Goal: Task Accomplishment & Management: Manage account settings

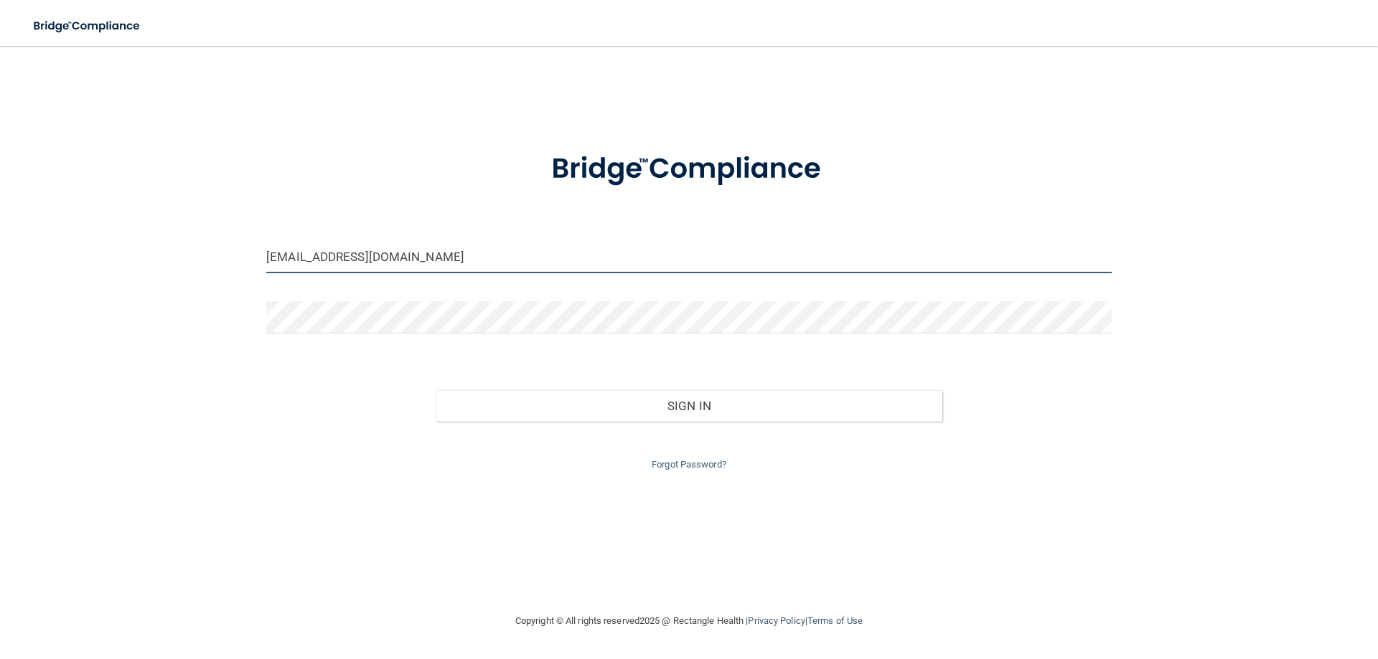
drag, startPoint x: 450, startPoint y: 255, endPoint x: 0, endPoint y: 138, distance: 464.6
click at [0, 204] on main "[EMAIL_ADDRESS][DOMAIN_NAME] Invalid email/password. You don't have permission …" at bounding box center [689, 352] width 1378 height 613
type input "[EMAIL_ADDRESS][DOMAIN_NAME]"
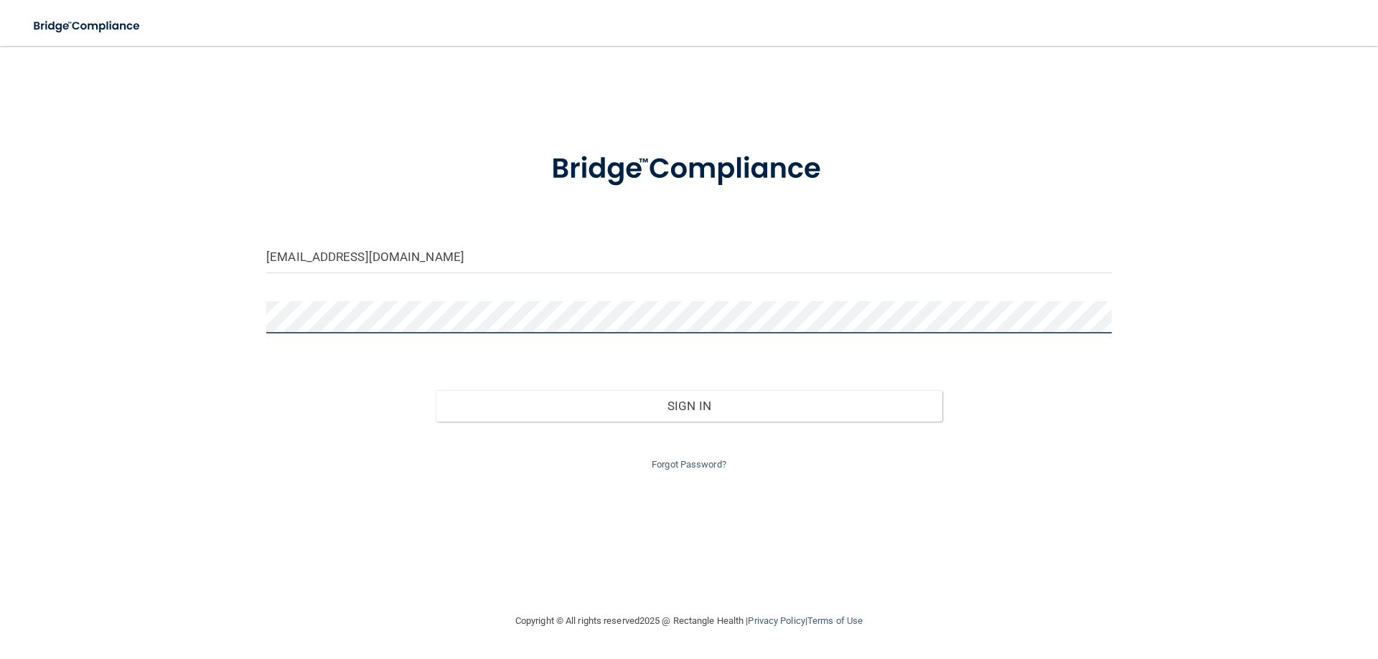
click at [0, 258] on main "[EMAIL_ADDRESS][DOMAIN_NAME] Invalid email/password. You don't have permission …" at bounding box center [689, 352] width 1378 height 613
click at [921, 212] on form "[EMAIL_ADDRESS][DOMAIN_NAME] Invalid email/password. You don't have permission …" at bounding box center [688, 303] width 845 height 342
click at [222, 309] on div "[EMAIL_ADDRESS][DOMAIN_NAME] Invalid email/password. You don't have permission …" at bounding box center [689, 329] width 1320 height 538
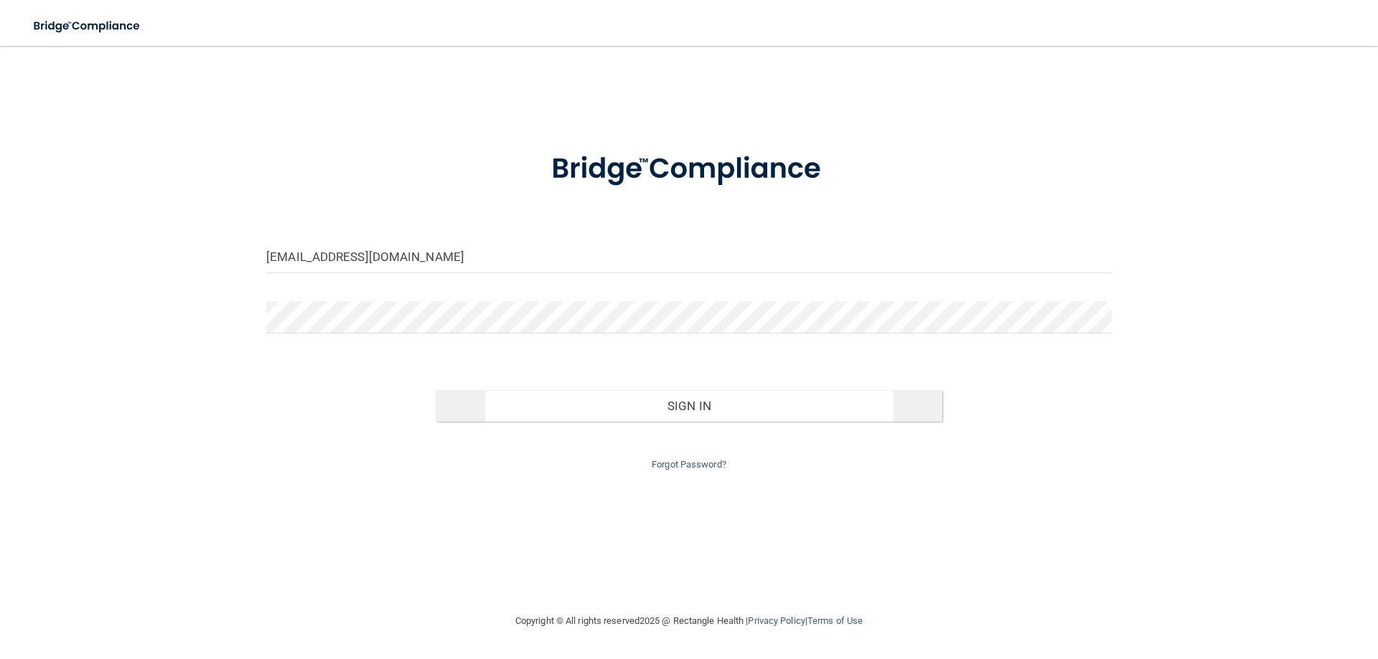
drag, startPoint x: 391, startPoint y: 521, endPoint x: 641, endPoint y: 401, distance: 277.6
click at [395, 519] on div "[EMAIL_ADDRESS][DOMAIN_NAME] Invalid email/password. You don't have permission …" at bounding box center [689, 329] width 1320 height 538
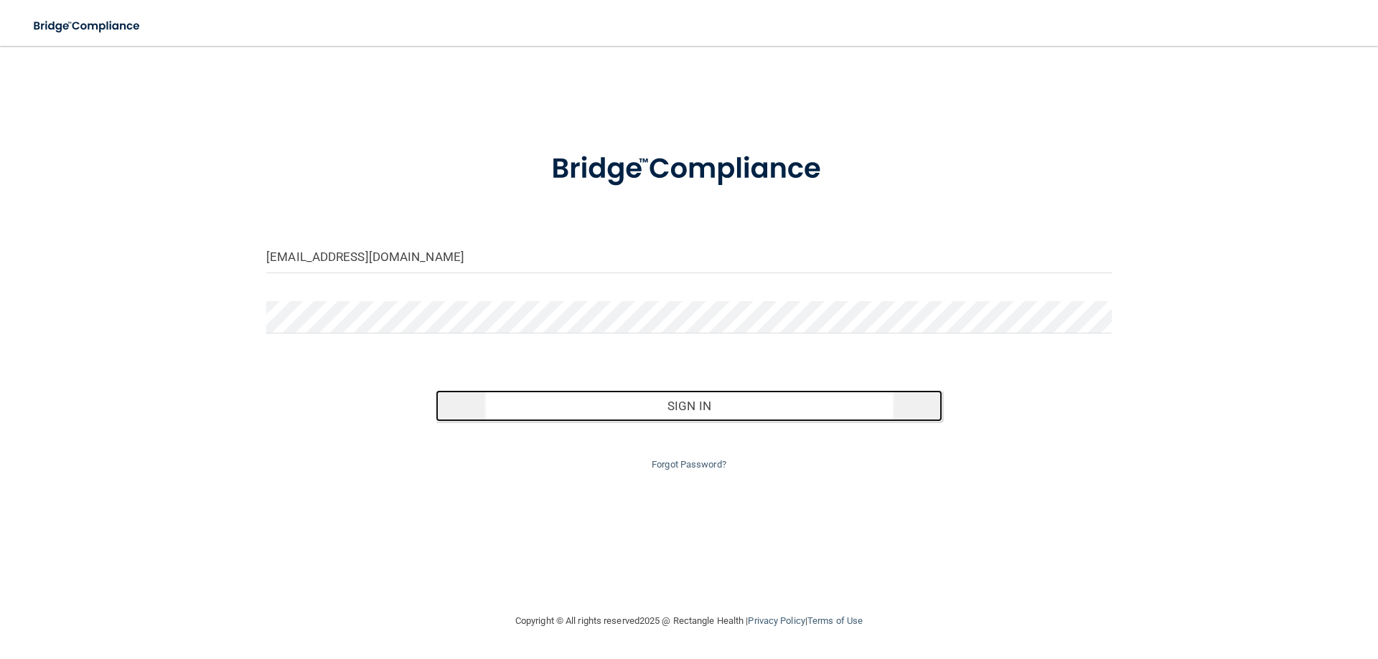
click at [644, 395] on button "Sign In" at bounding box center [689, 406] width 507 height 32
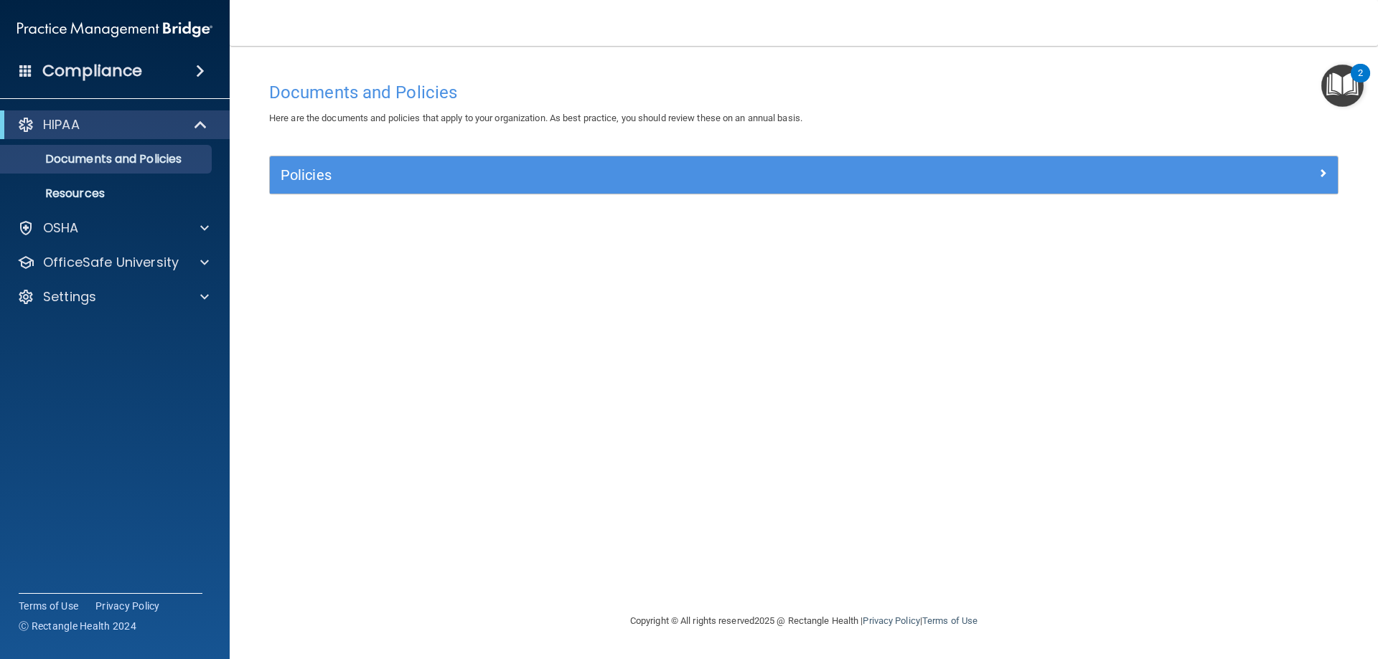
click at [486, 299] on div "Documents and Policies Here are the documents and policies that apply to your o…" at bounding box center [803, 344] width 1091 height 538
click at [913, 360] on div "Documents and Policies Here are the documents and policies that apply to your o…" at bounding box center [803, 344] width 1091 height 538
click at [882, 81] on div "Documents and Policies" at bounding box center [803, 92] width 1091 height 35
click at [797, 29] on nav "Toggle navigation [PERSON_NAME] [EMAIL_ADDRESS][DOMAIN_NAME] Manage My Enterpri…" at bounding box center [804, 23] width 1148 height 46
drag, startPoint x: 716, startPoint y: 340, endPoint x: 358, endPoint y: 99, distance: 431.6
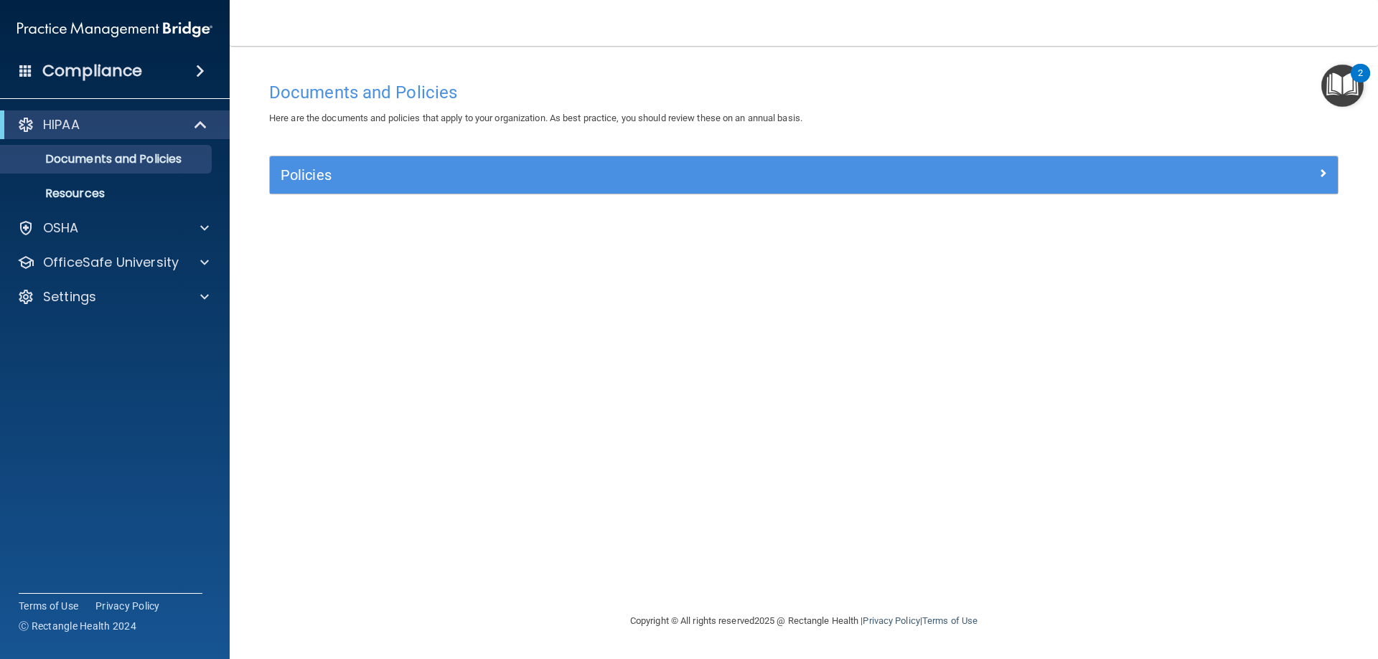
click at [704, 309] on div "Documents and Policies Here are the documents and policies that apply to your o…" at bounding box center [803, 344] width 1091 height 538
click at [867, 21] on nav "Toggle navigation [PERSON_NAME] [EMAIL_ADDRESS][DOMAIN_NAME] Manage My Enterpri…" at bounding box center [804, 23] width 1148 height 46
drag, startPoint x: 1141, startPoint y: 459, endPoint x: 1240, endPoint y: 338, distance: 156.5
click at [1182, 405] on div "Documents and Policies Here are the documents and policies that apply to your o…" at bounding box center [803, 344] width 1091 height 538
click at [1199, 93] on h4 "Documents and Policies" at bounding box center [803, 92] width 1069 height 19
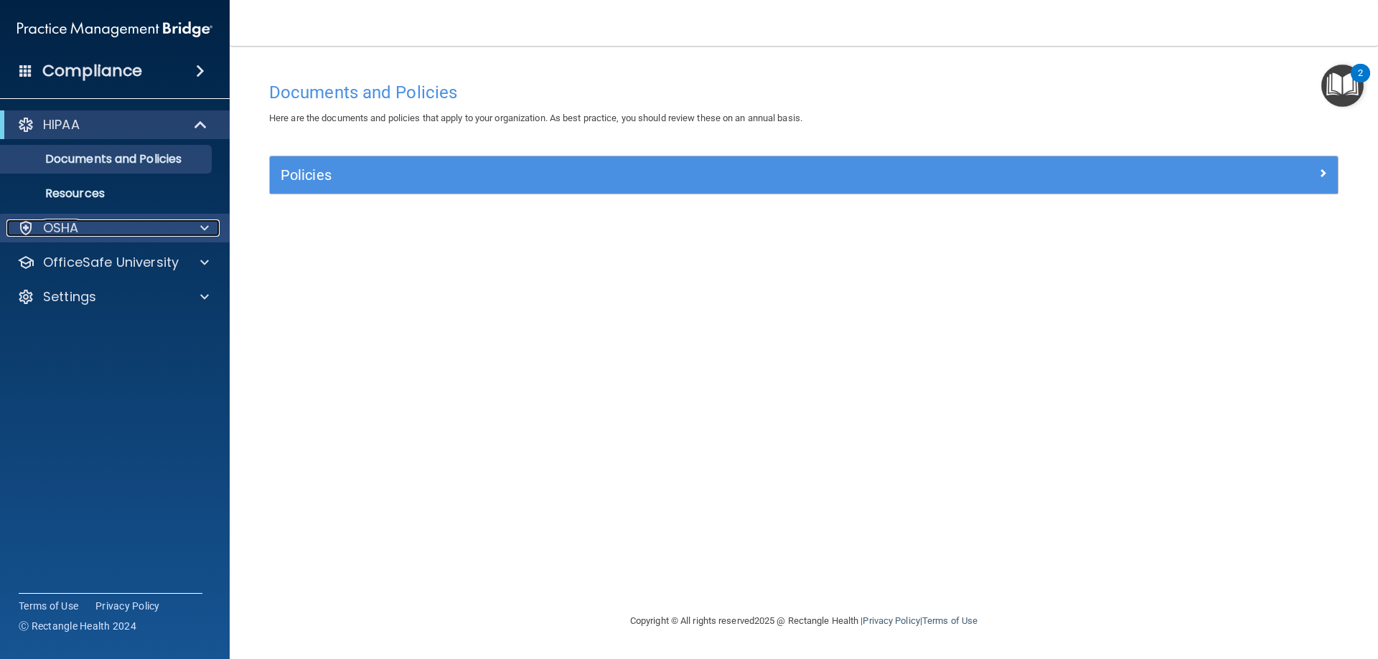
click at [152, 226] on div "OSHA" at bounding box center [95, 228] width 178 height 17
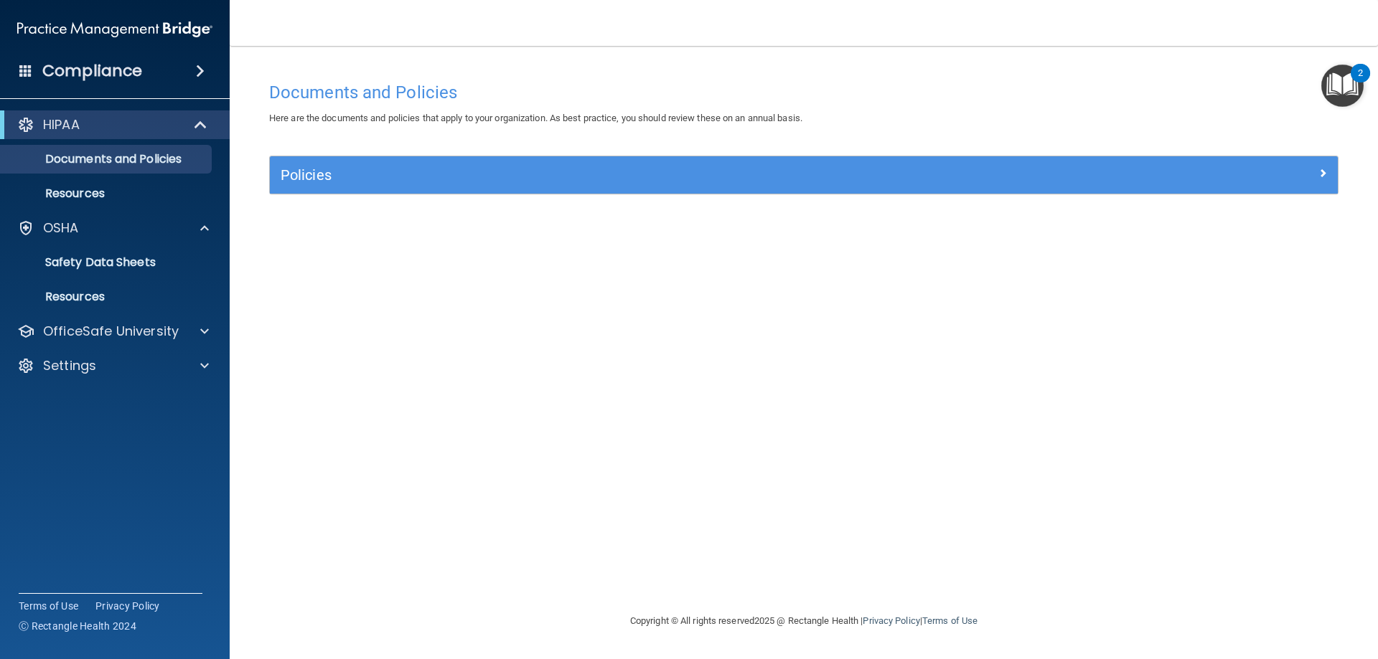
drag, startPoint x: 384, startPoint y: 334, endPoint x: 763, endPoint y: 6, distance: 501.6
click at [395, 317] on div "Documents and Policies Here are the documents and policies that apply to your o…" at bounding box center [803, 344] width 1091 height 538
drag, startPoint x: 990, startPoint y: 316, endPoint x: 1000, endPoint y: 298, distance: 21.2
click at [989, 315] on div "Documents and Policies Here are the documents and policies that apply to your o…" at bounding box center [803, 344] width 1091 height 538
click at [894, 508] on div "Documents and Policies Here are the documents and policies that apply to your o…" at bounding box center [803, 344] width 1091 height 538
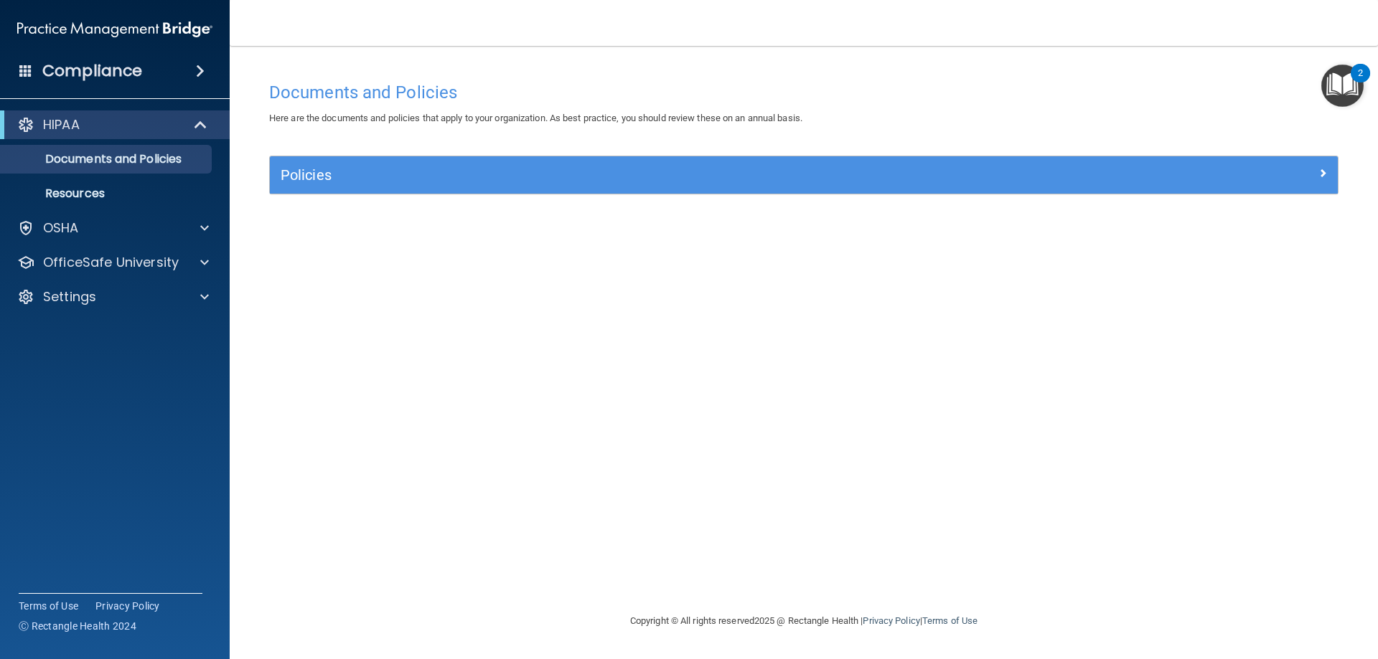
click at [17, 74] on div "Compliance" at bounding box center [115, 71] width 230 height 32
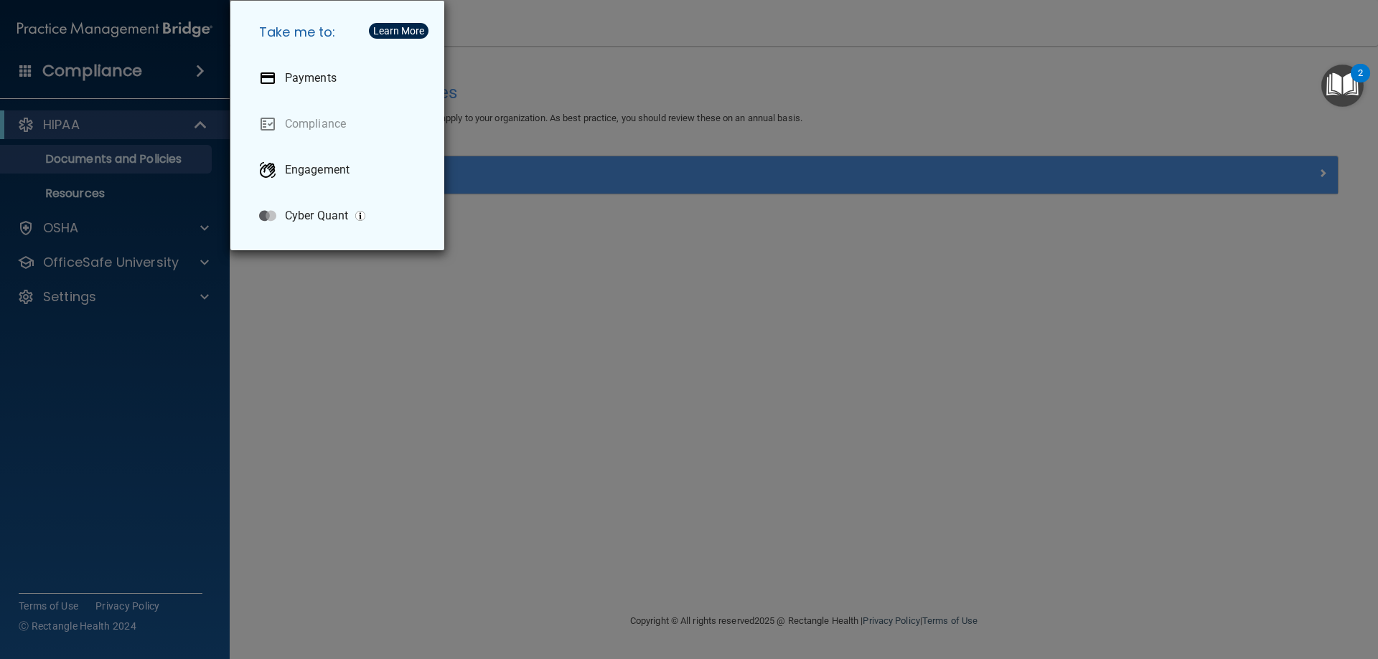
click at [324, 302] on div "Take me to: Payments Compliance Engagement Cyber Quant" at bounding box center [689, 329] width 1378 height 659
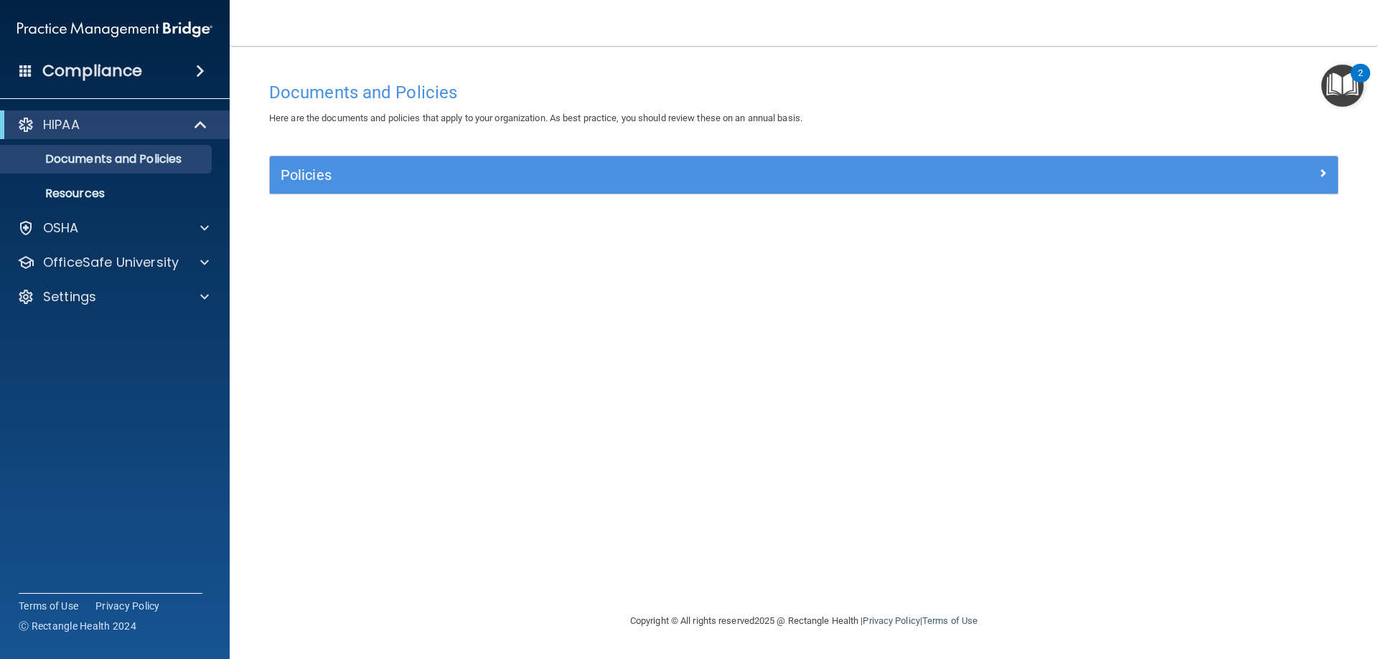
click at [199, 65] on span at bounding box center [200, 70] width 9 height 17
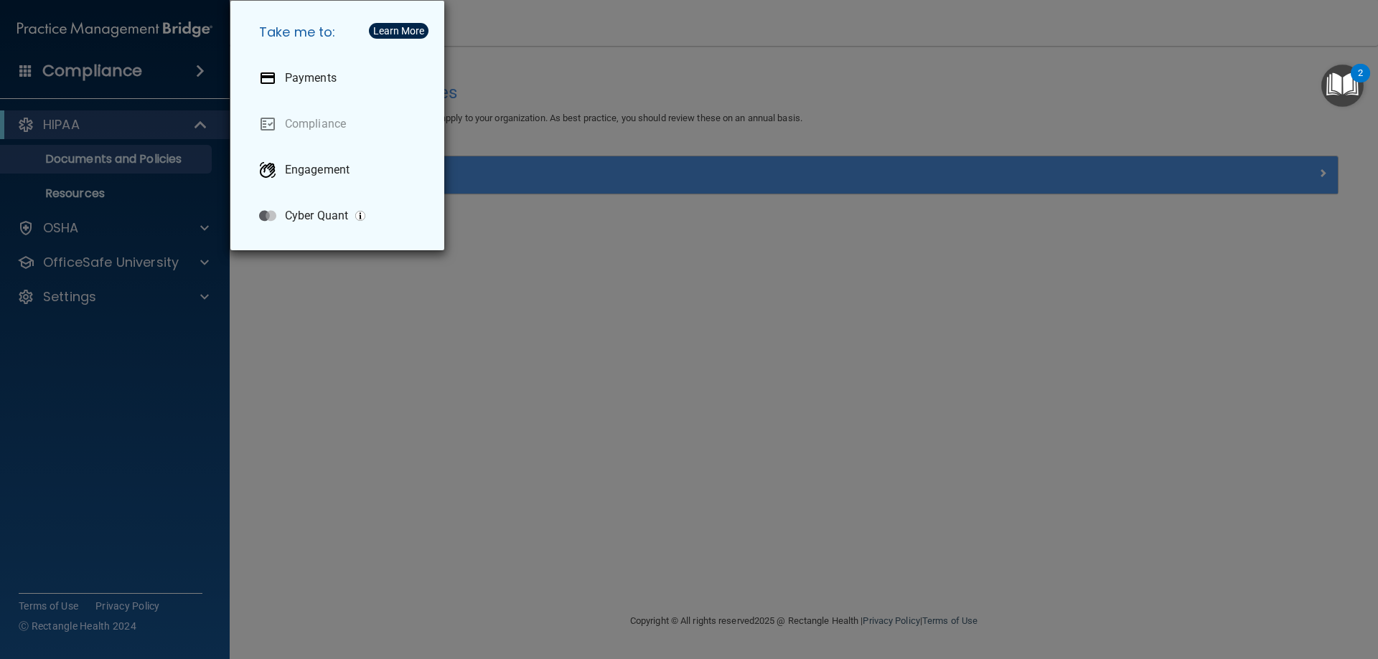
click at [81, 387] on div "Take me to: Payments Compliance Engagement Cyber Quant" at bounding box center [689, 329] width 1378 height 659
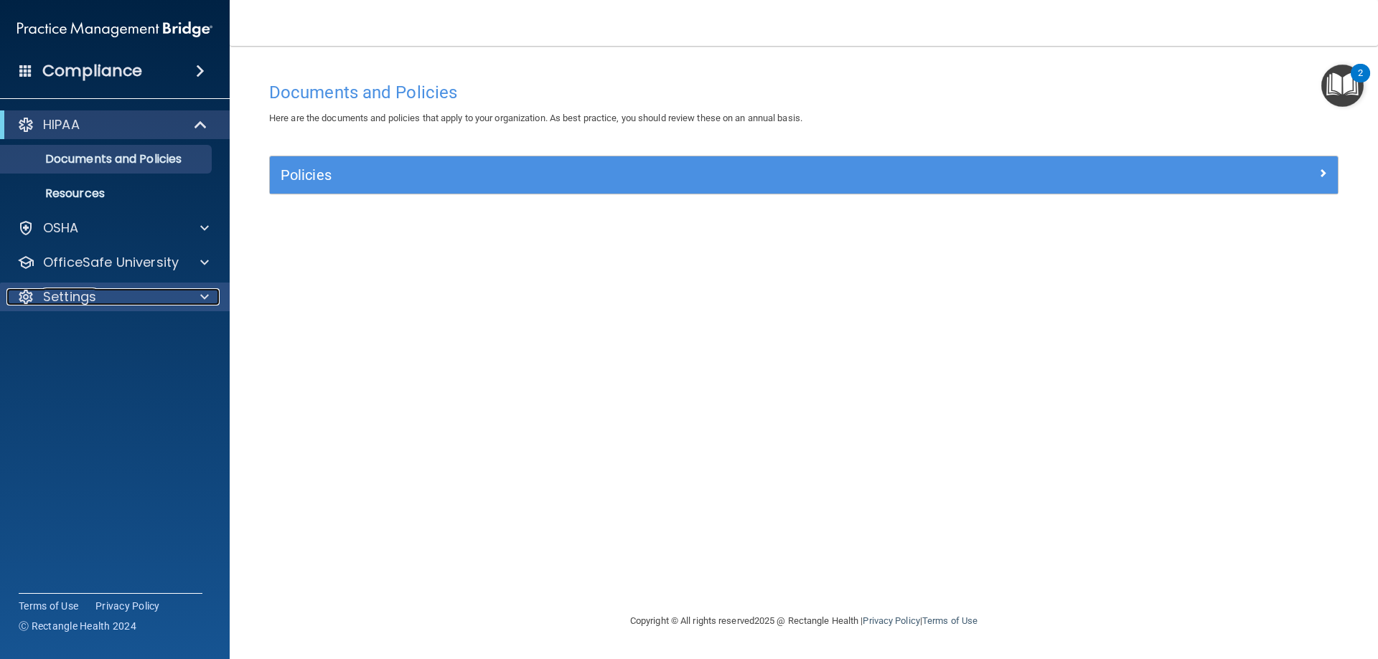
click at [188, 298] on div at bounding box center [202, 296] width 36 height 17
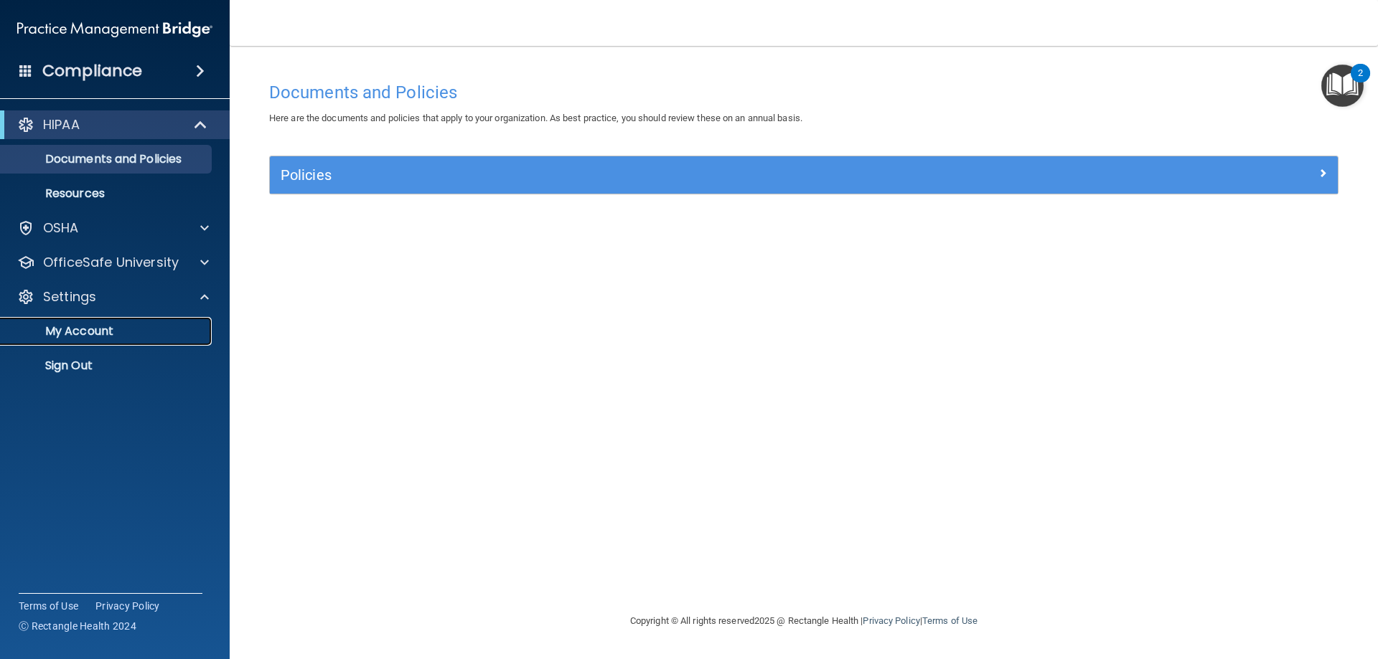
click at [121, 326] on p "My Account" at bounding box center [107, 331] width 196 height 14
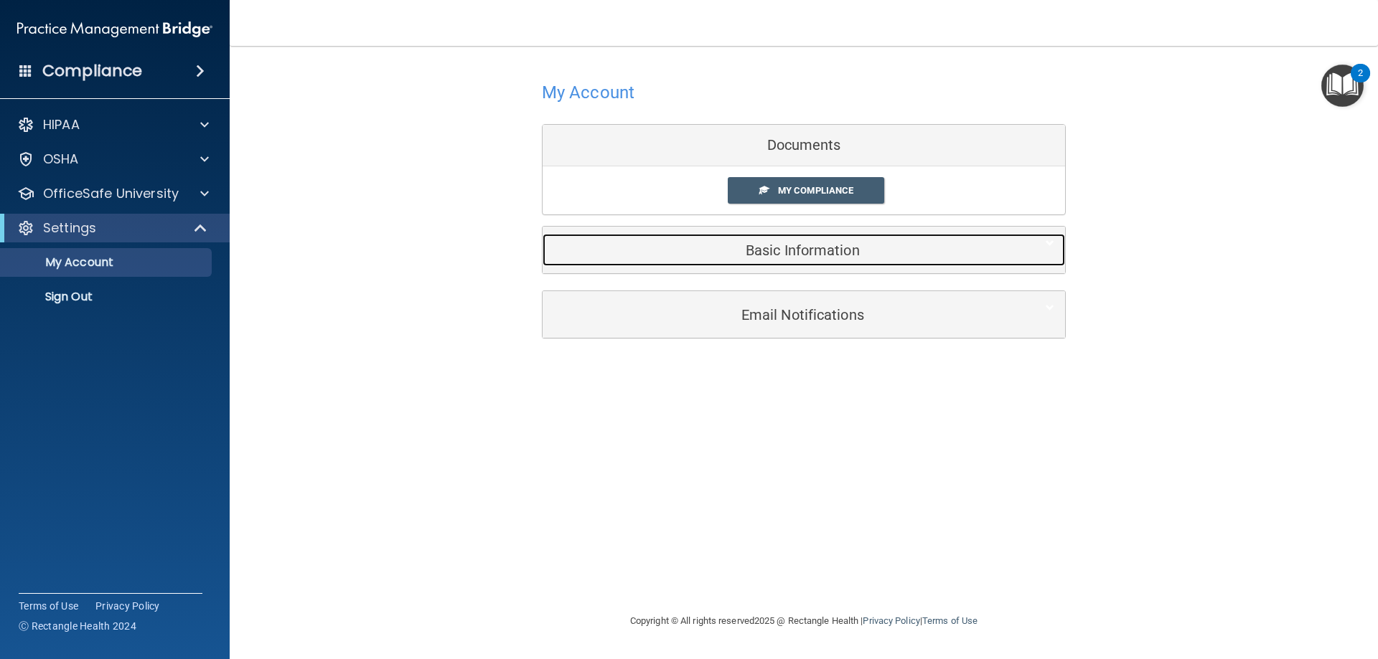
click at [810, 256] on h5 "Basic Information" at bounding box center [781, 251] width 457 height 16
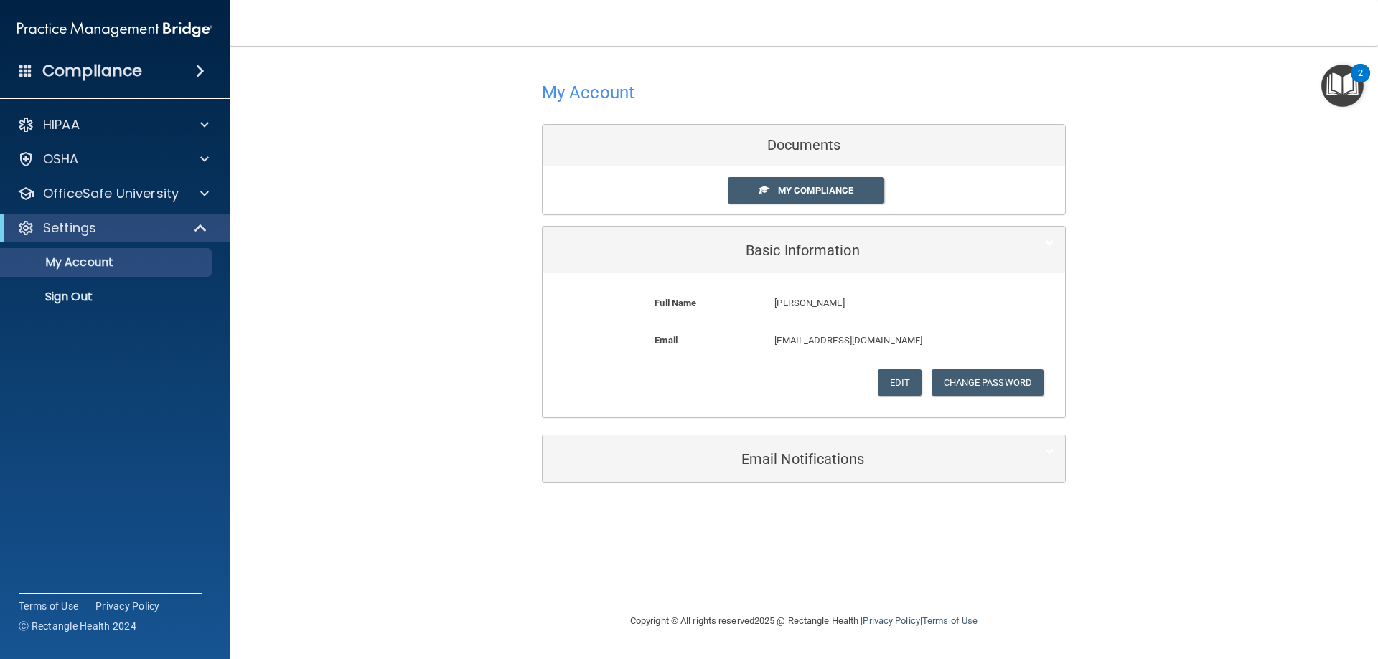
click at [931, 313] on div "Aliah Nero Aliah" at bounding box center [883, 308] width 240 height 27
click at [948, 377] on button "Change Password" at bounding box center [987, 383] width 113 height 27
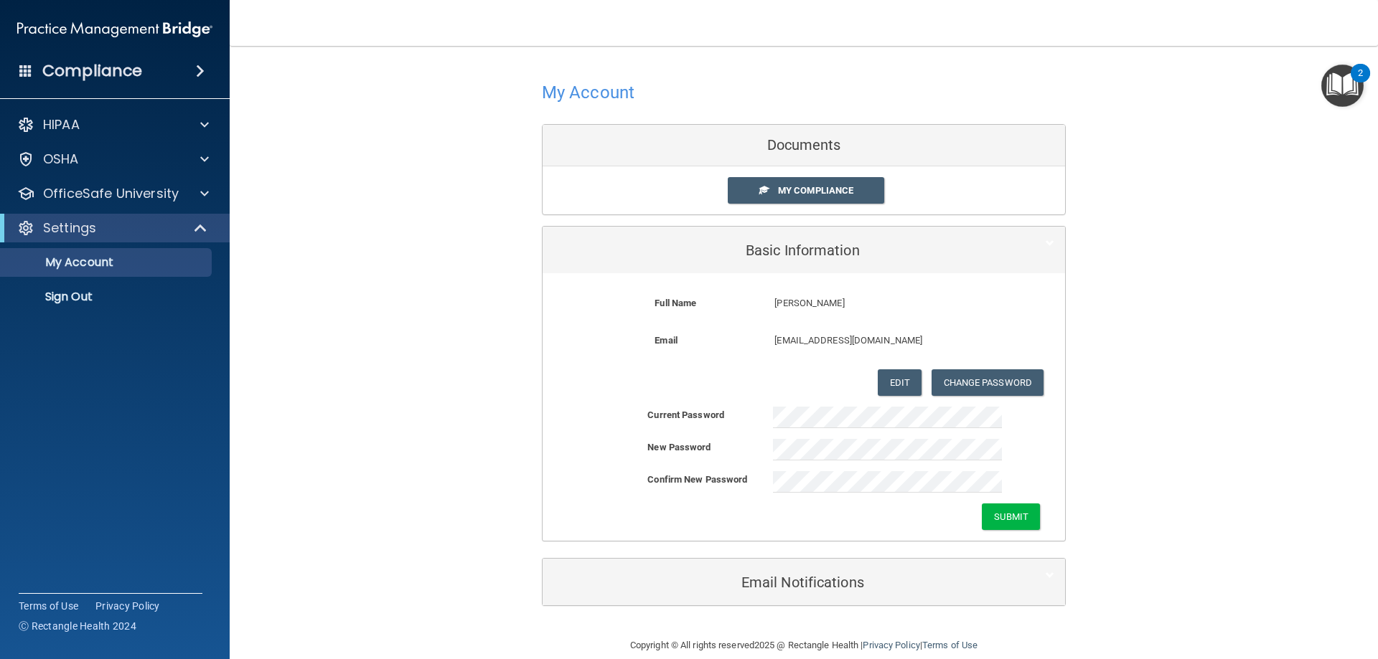
drag, startPoint x: 777, startPoint y: 505, endPoint x: 811, endPoint y: 505, distance: 34.4
click at [777, 505] on div "Submit" at bounding box center [803, 517] width 522 height 27
click at [991, 517] on button "Submit" at bounding box center [1011, 517] width 58 height 27
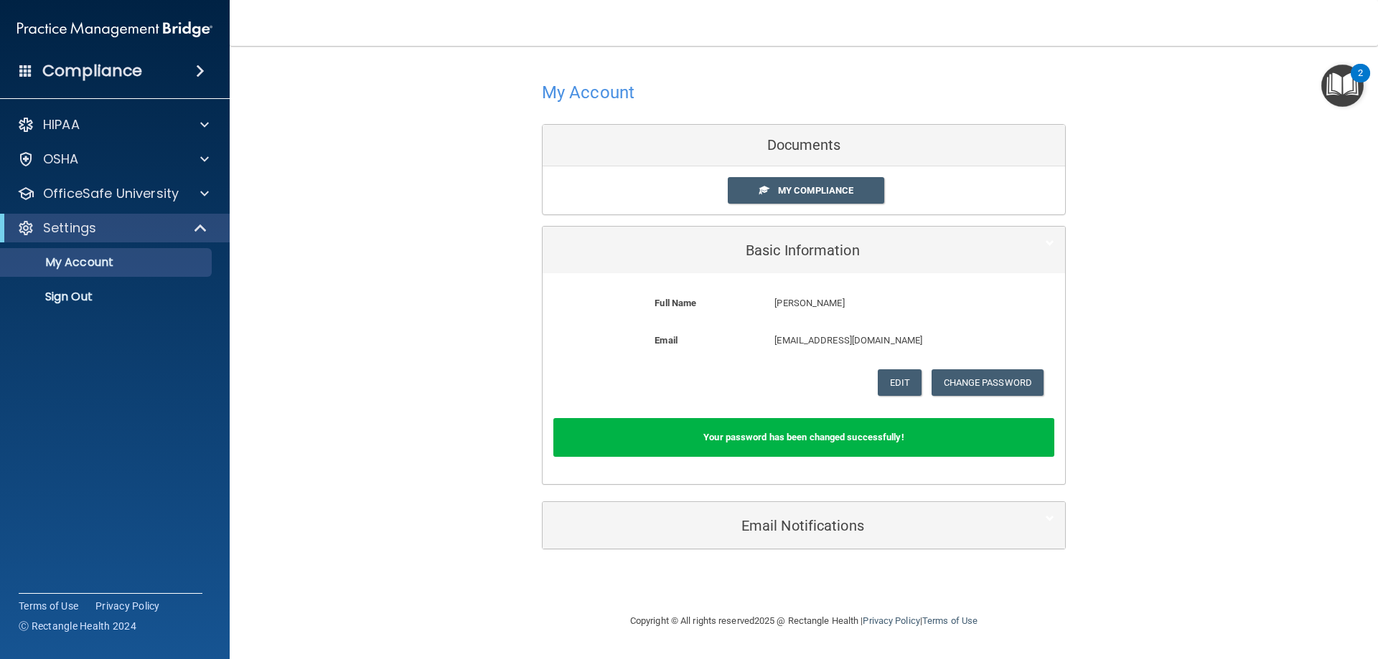
click at [738, 380] on div "Edit Change Password Cancel Save" at bounding box center [803, 383] width 501 height 27
click at [343, 306] on div "My Account Documents My Compliance My Compliance My BAA Basic Information Full …" at bounding box center [803, 313] width 1091 height 506
click at [53, 301] on p "Sign Out" at bounding box center [107, 297] width 196 height 14
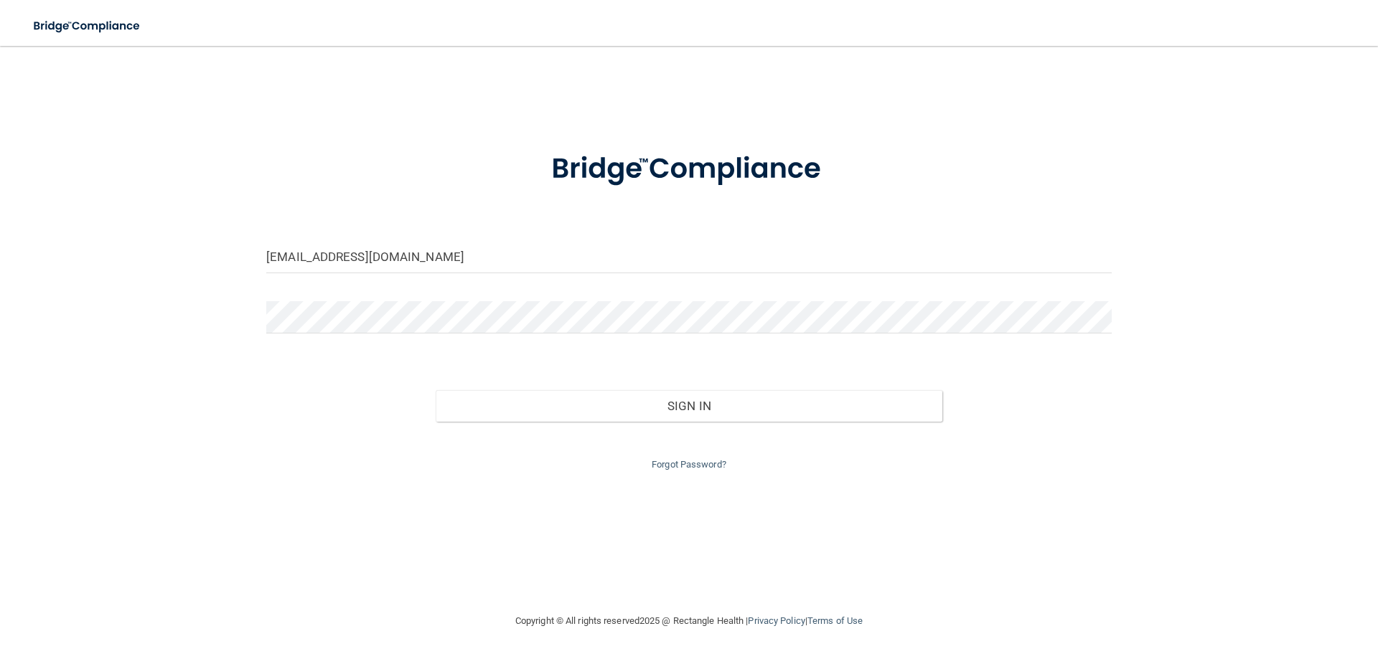
click at [406, 170] on div at bounding box center [688, 169] width 867 height 75
